Goal: Information Seeking & Learning: Learn about a topic

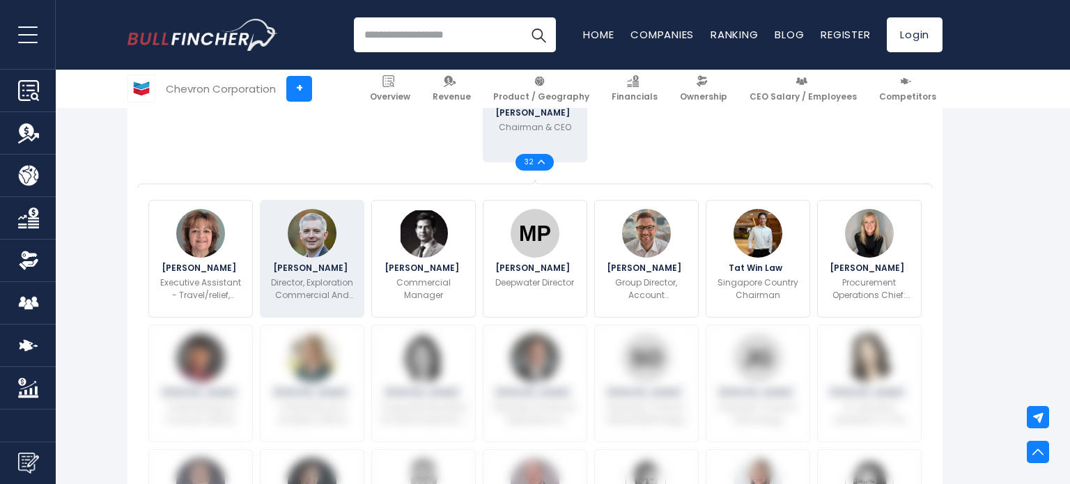
scroll to position [455, 0]
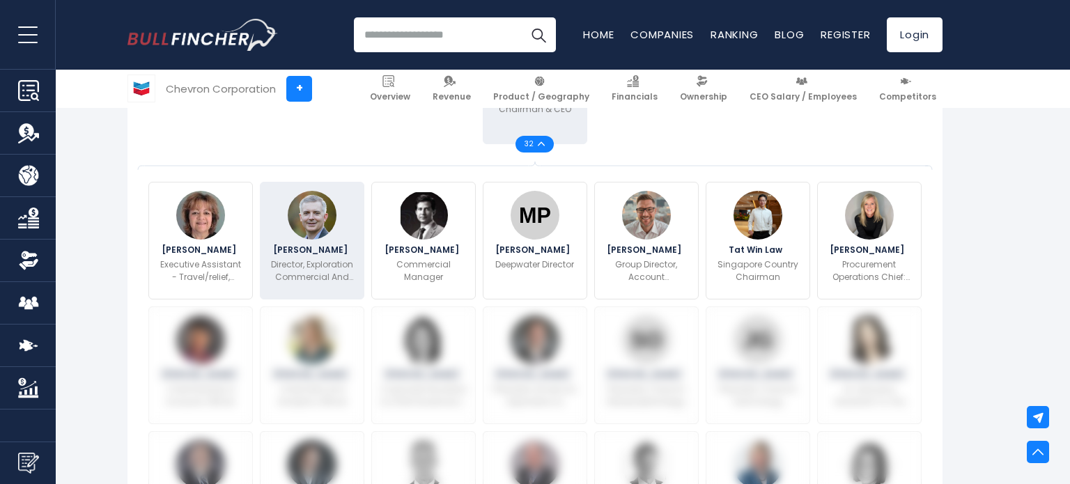
click at [309, 225] on img at bounding box center [312, 215] width 49 height 49
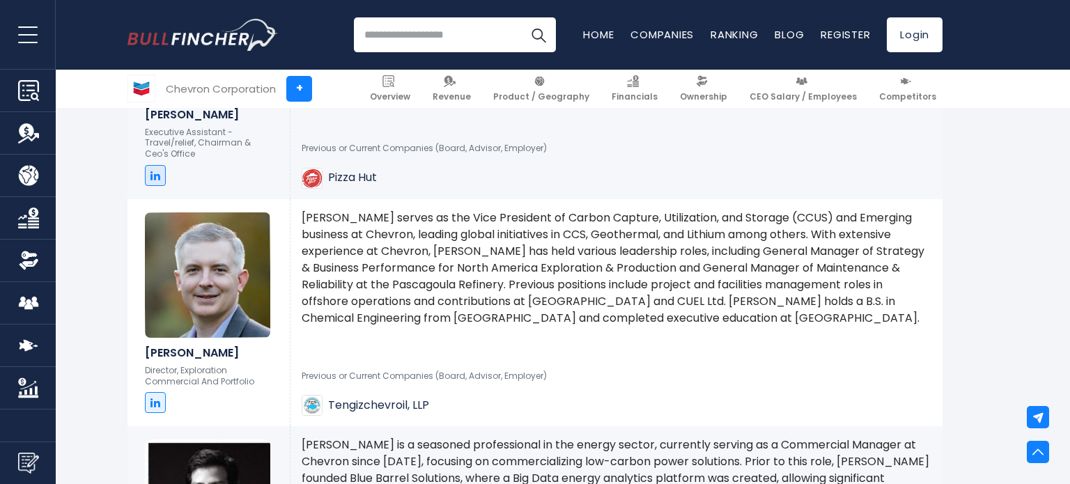
scroll to position [1641, 0]
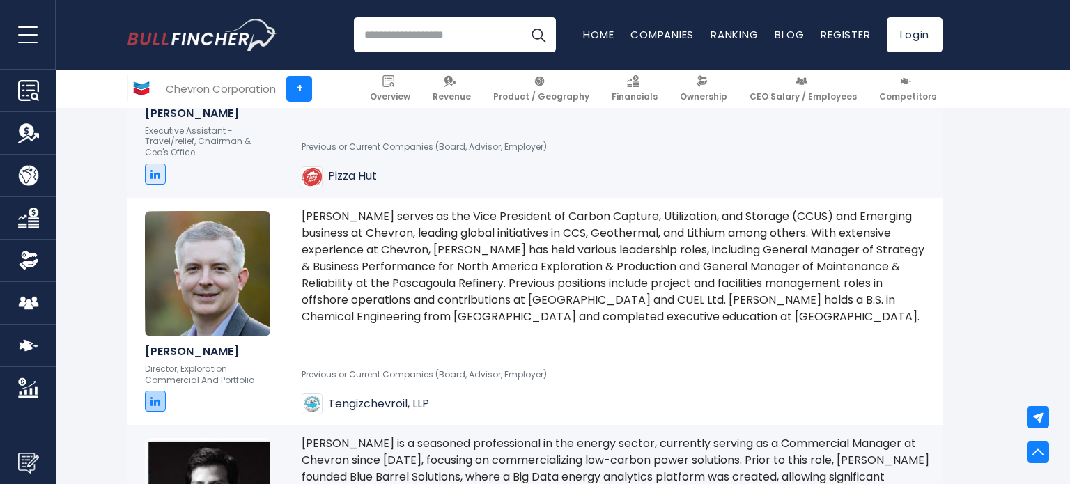
click at [152, 399] on icon at bounding box center [155, 401] width 10 height 11
